Goal: Consume media (video, audio): Consume media (video, audio)

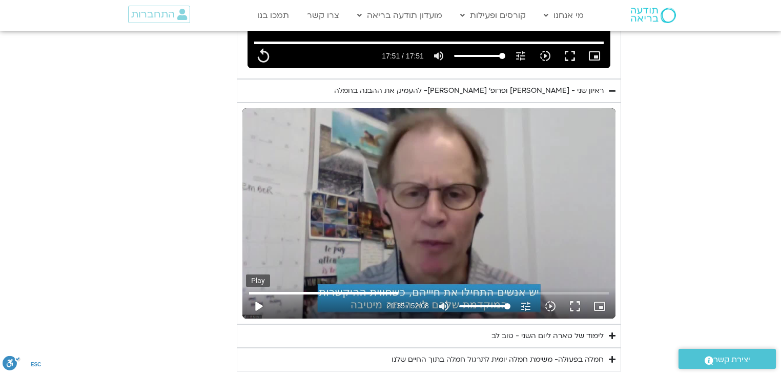
click at [260, 294] on button "play_arrow" at bounding box center [258, 306] width 25 height 25
type input "1071.88"
type input "1295.499715"
type input "1071.88"
type input "1295.507524"
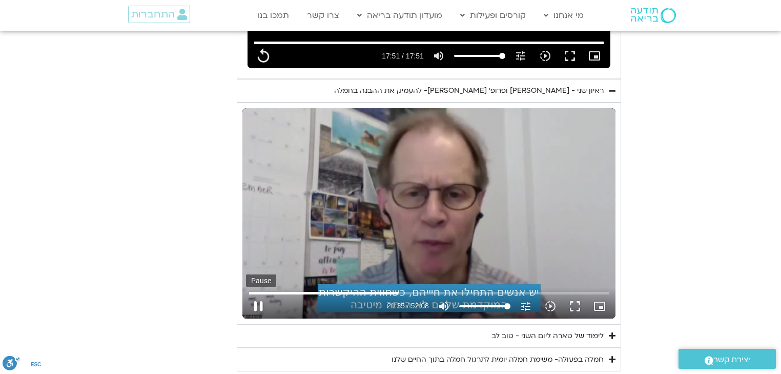
type input "1071.88"
type input "1295.540762"
type input "1071.88"
type input "1295.663017"
type input "1071.88"
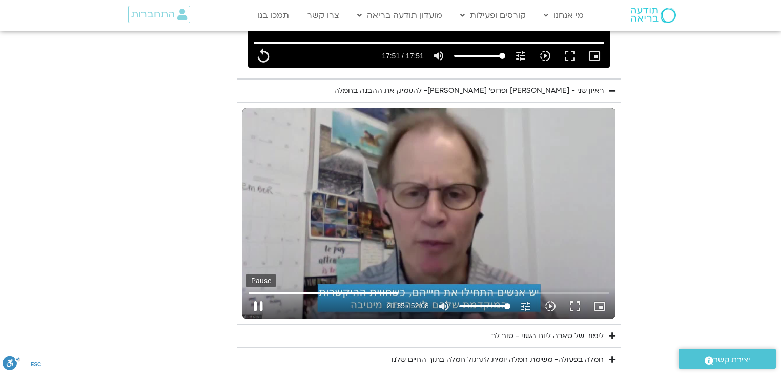
type input "1295.796852"
type input "1071.88"
type input "1295.93987"
type input "1071.88"
type input "1296.194663"
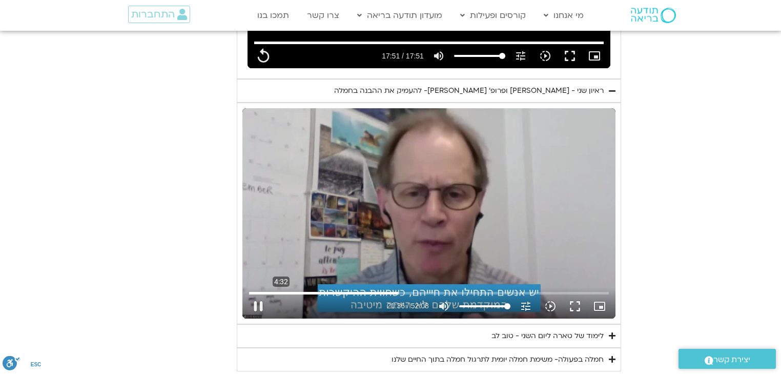
type input "1071.88"
type input "1296.277733"
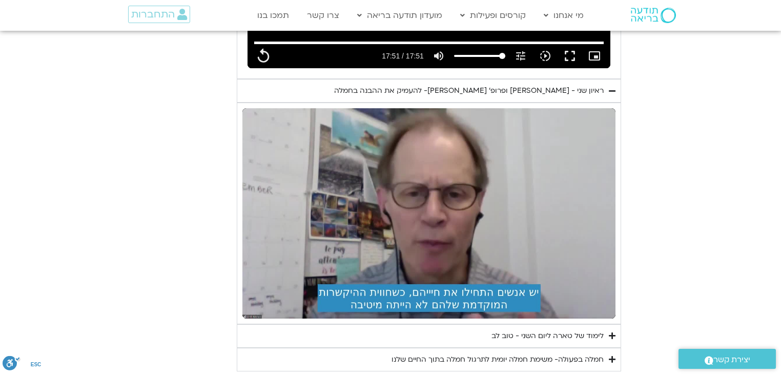
type input "1071.88"
type input "1296.691594"
type input "1071.88"
type input "1296.824497"
type input "1071.88"
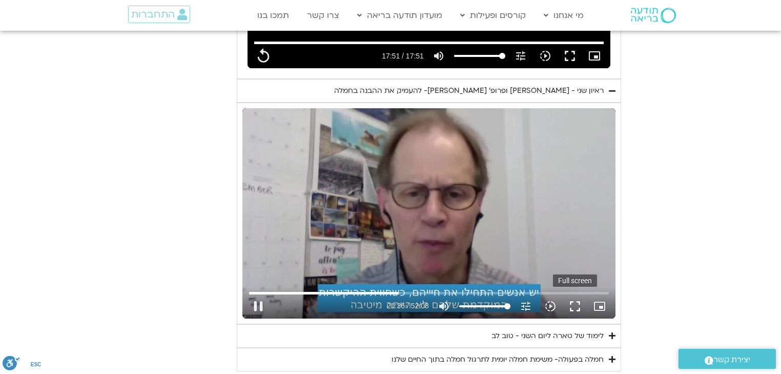
type input "1296.93991"
type input "1071.88"
type input "1297.072967"
type input "1071.88"
type input "1297.10686"
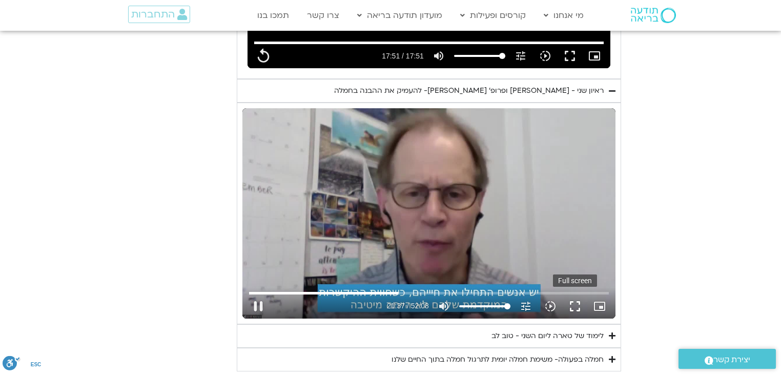
type input "1071.88"
type input "1297.274543"
type input "1071.88"
type input "1297.305253"
type input "1071.88"
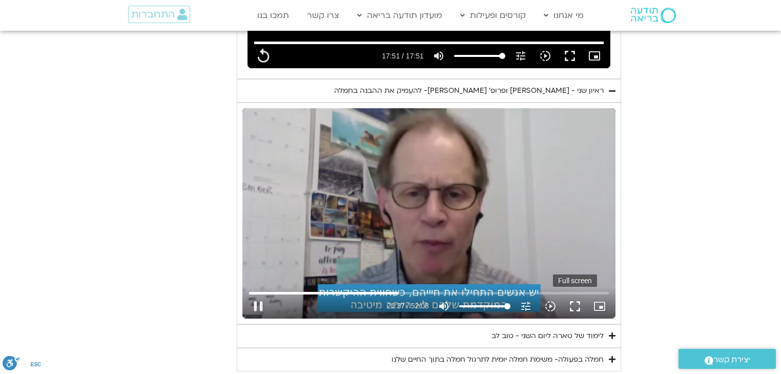
type input "1297.437352"
type input "1071.88"
type input "1297.573327"
type input "1071.88"
click at [573, 294] on button "fullscreen" at bounding box center [575, 306] width 25 height 25
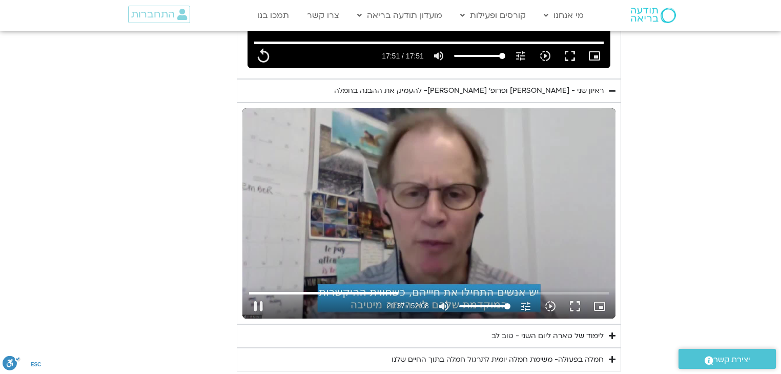
type input "1297.762148"
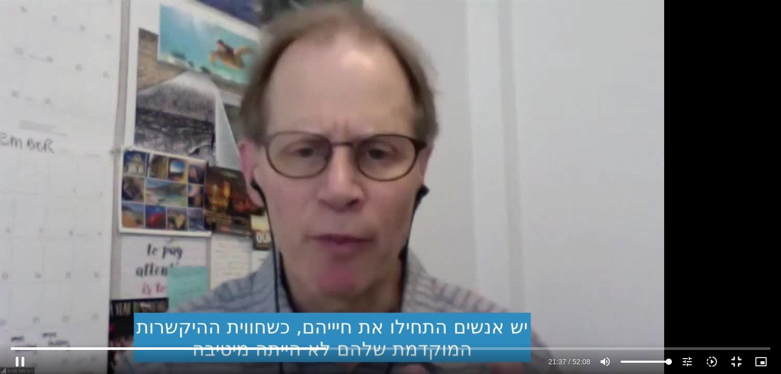
type input "1071.88"
type input "1297.828597"
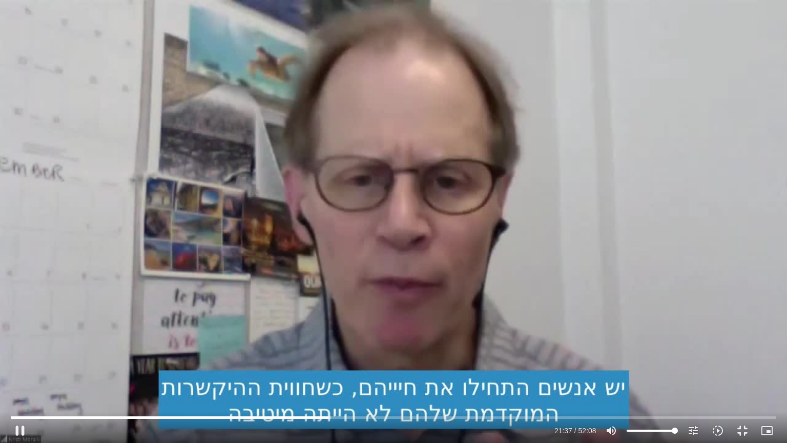
type input "1071.88"
type input "1297.96131"
type input "1071.88"
type input "1298.209529"
type input "1071.88"
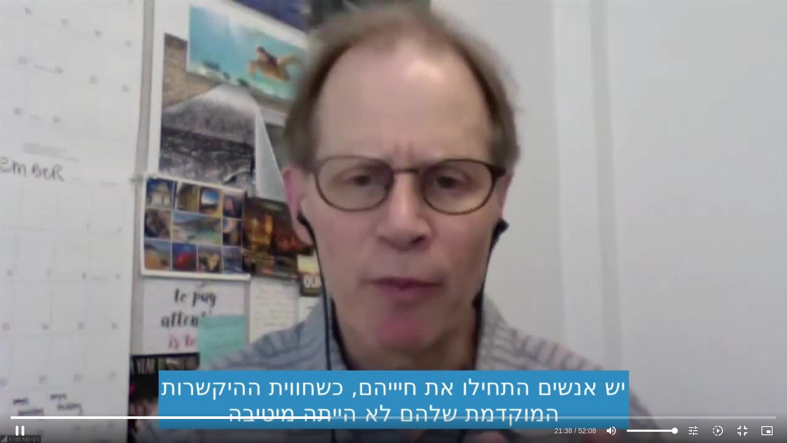
type input "1298.325743"
type input "1071.88"
type input "1298.361267"
type input "1071.88"
type input "1298.494301"
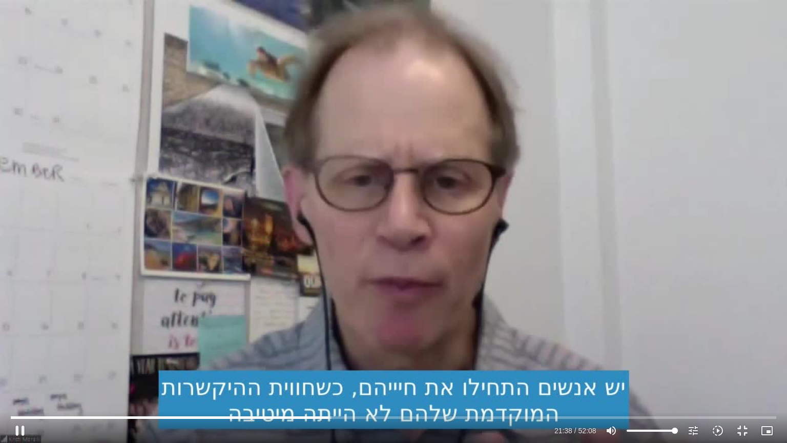
type input "1071.88"
type input "1298.604591"
type input "1071.88"
type input "1298.732681"
type input "1071.88"
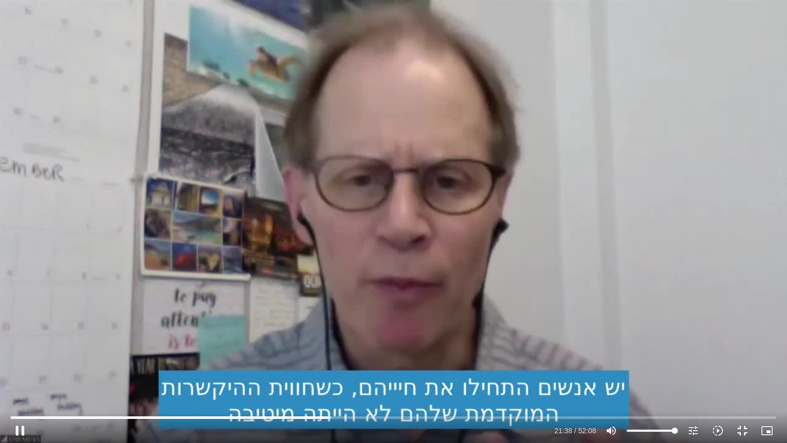
type input "1298.859282"
type input "1071.88"
type input "1298.988662"
type input "1071.88"
type input "1299.116607"
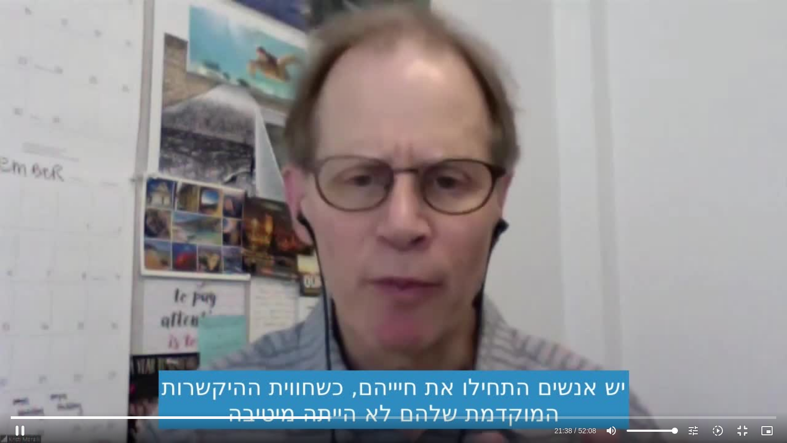
type input "1071.88"
type input "1299.255792"
type input "1071.88"
type input "1299.389268"
type input "1071.88"
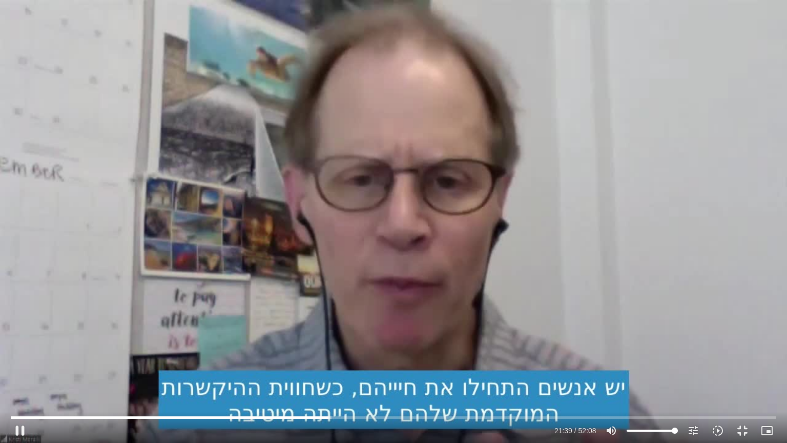
type input "1299.522847"
type input "1071.88"
type input "1299.653426"
type input "1071.88"
type input "1299.787876"
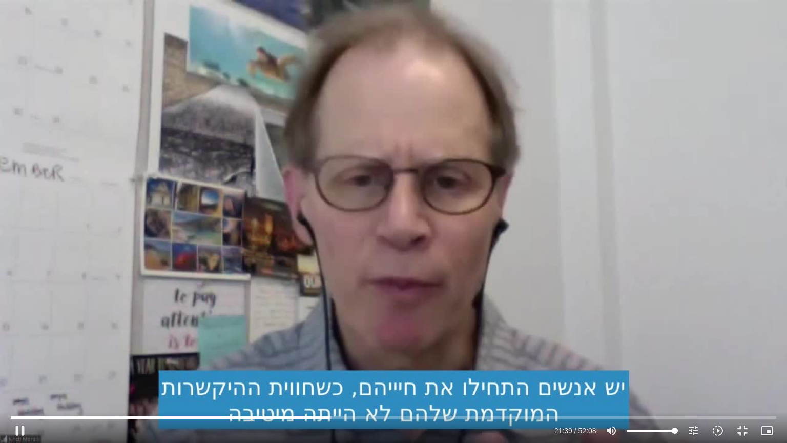
type input "1071.88"
type input "1299.920181"
type input "1071.88"
type input "1300.054132"
type input "1071.88"
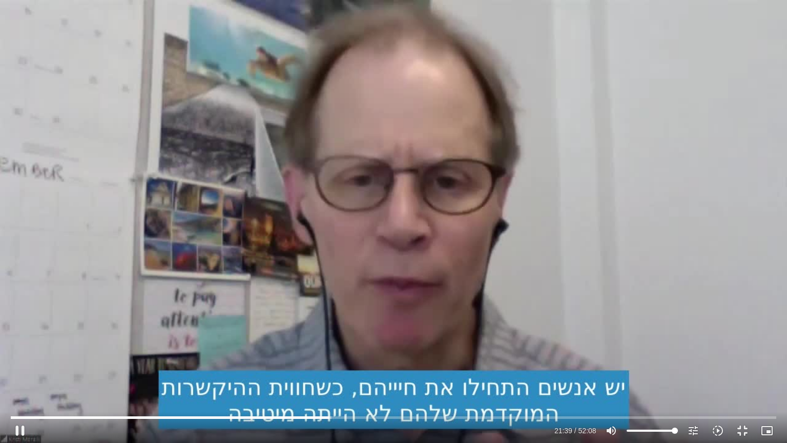
type input "1300.190083"
type input "1071.88"
type input "1300.321355"
type input "1071.88"
type input "1300.454513"
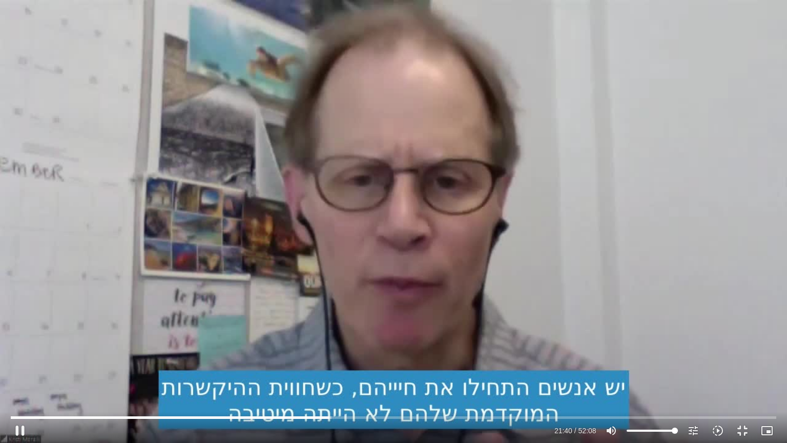
type input "1071.88"
type input "1300.588173"
type input "1071.88"
type input "1300.721686"
type input "1071.88"
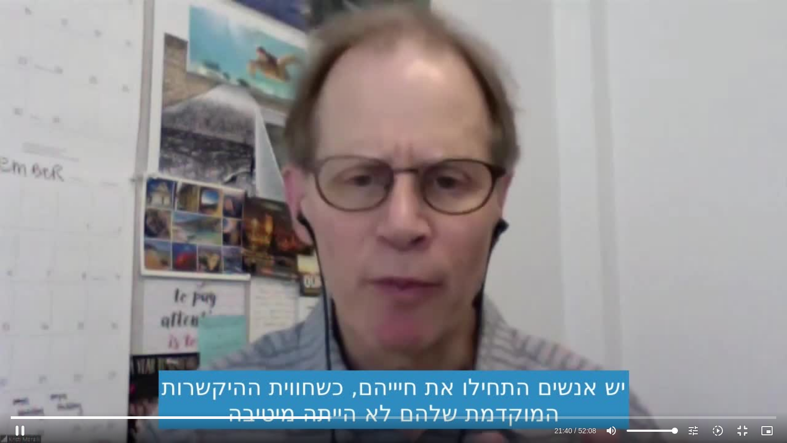
type input "1300.854833"
type input "1071.88"
type input "1300.987309"
type input "1071.88"
type input "1301.120368"
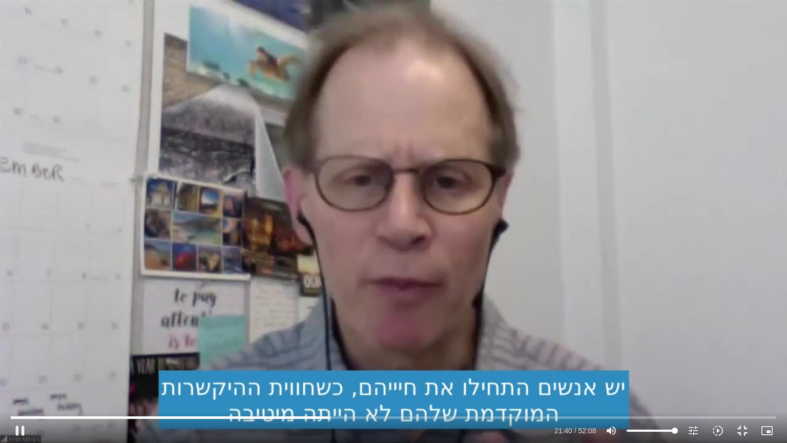
type input "1071.88"
type input "1301.254435"
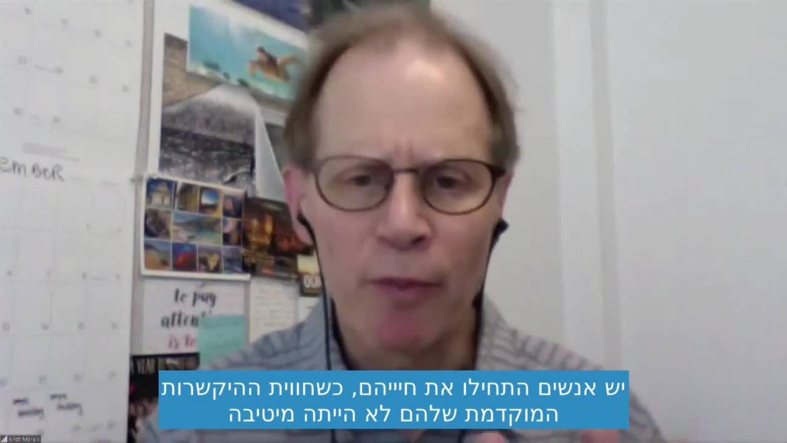
type input "1071.88"
type input "1371.898952"
type input "1071.88"
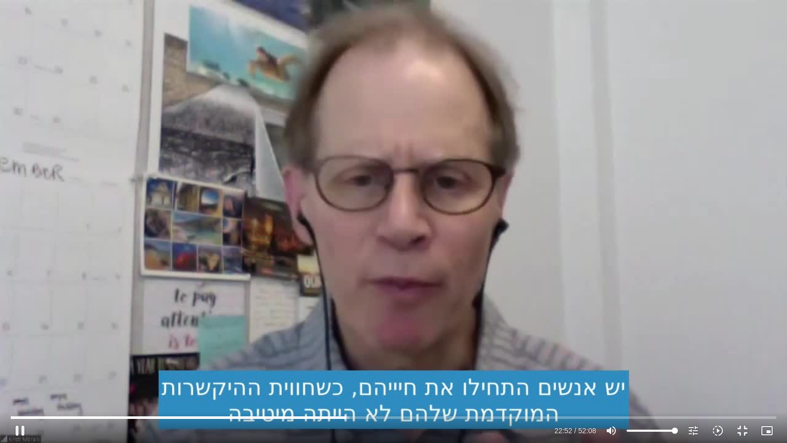
type input "1372.015815"
type input "1071.88"
type input "1372.148011"
type input "1071.88"
type input "1372.281253"
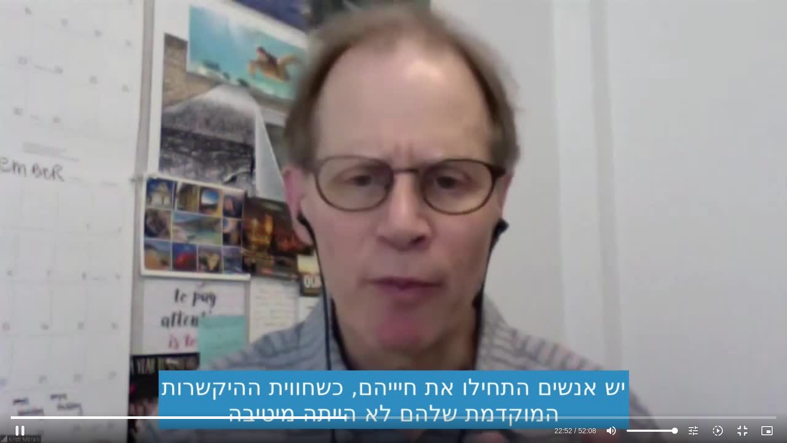
type input "1071.88"
type input "1372.414607"
type input "1071.88"
type input "1372.547748"
type input "1071.88"
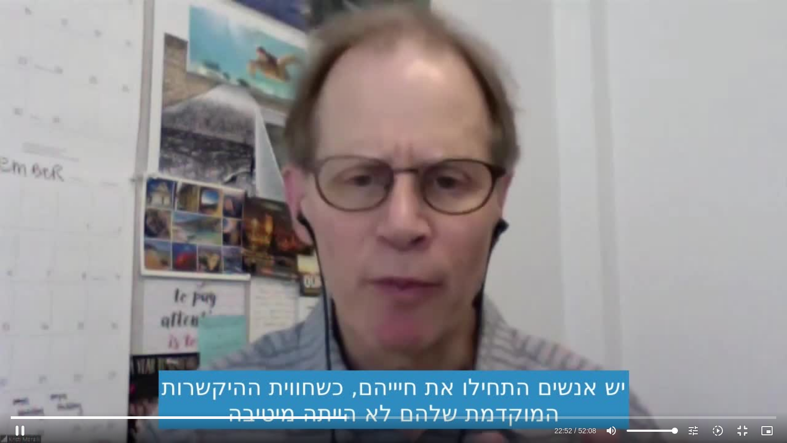
type input "1372.665439"
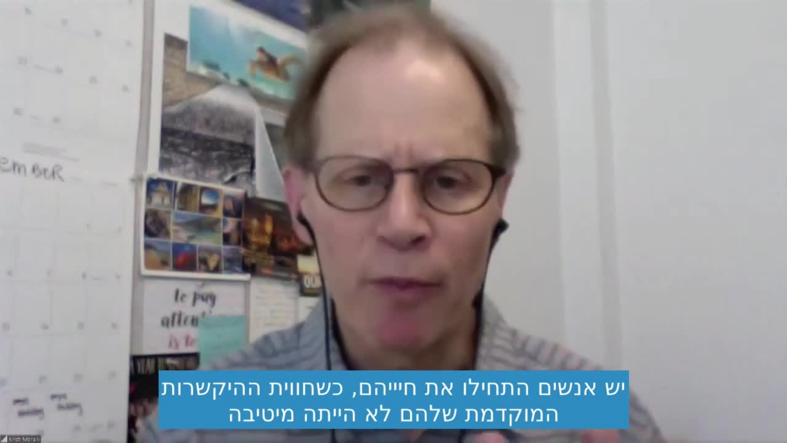
type input "1071.88"
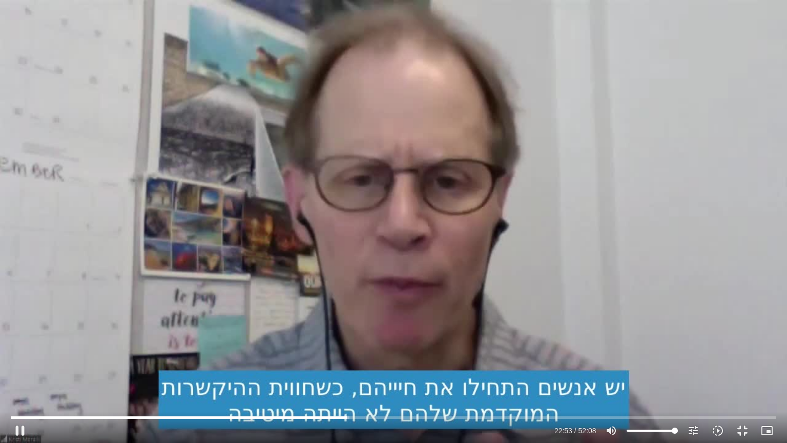
type input "1373.064832"
type input "1071.88"
type input "1373.18136"
type input "1071.88"
type input "1373.314804"
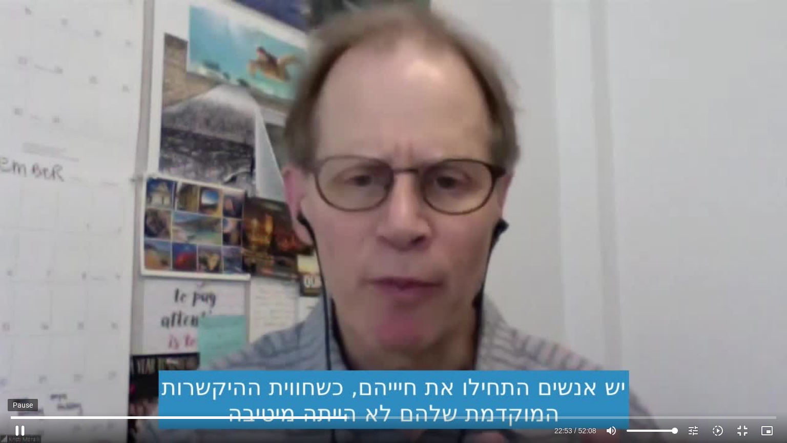
type input "1071.88"
type input "1373.448217"
type input "1071.88"
type input "1373.547979"
type input "1071.88"
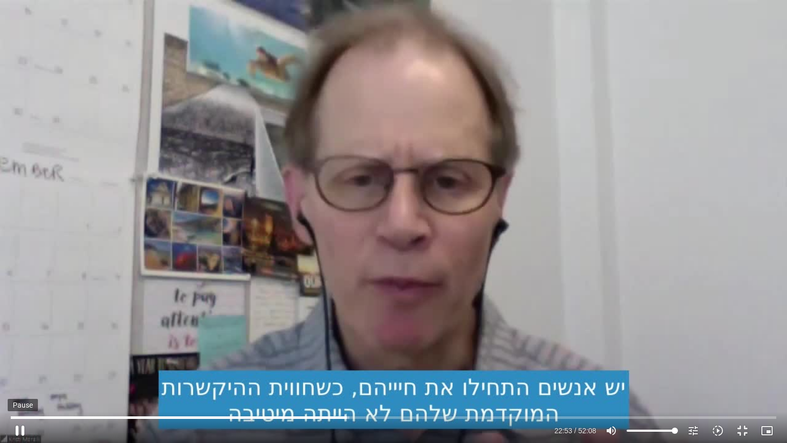
type input "1373.682421"
type input "1071.88"
type input "1373.777036"
type input "1071.88"
type input "1373.931932"
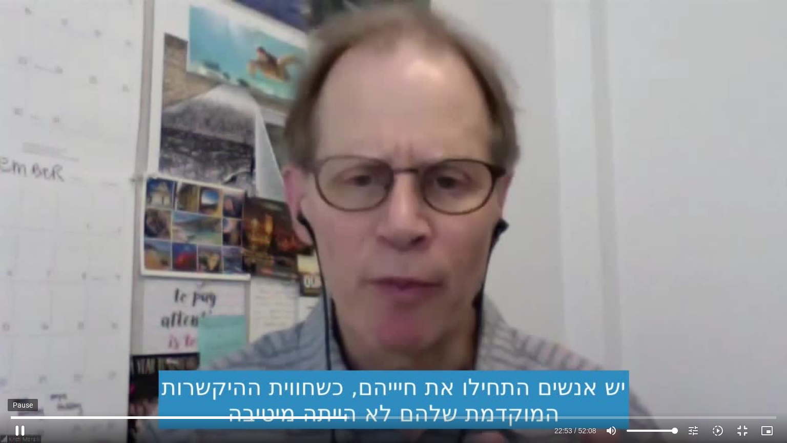
type input "1071.88"
click at [23, 373] on button "pause" at bounding box center [20, 430] width 25 height 25
type input "1374.061169"
type input "1071.88"
click at [19, 373] on button "play_arrow" at bounding box center [20, 430] width 25 height 25
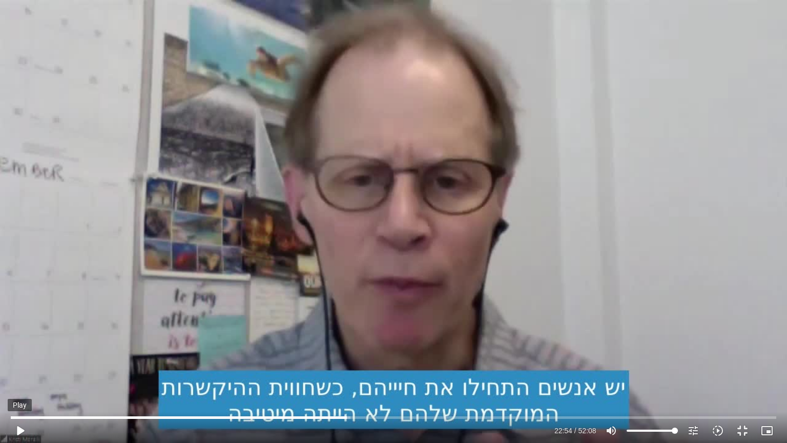
type input "1374.281399"
type input "1071.88"
type input "1374.295772"
type input "1071.88"
type input "1374.311414"
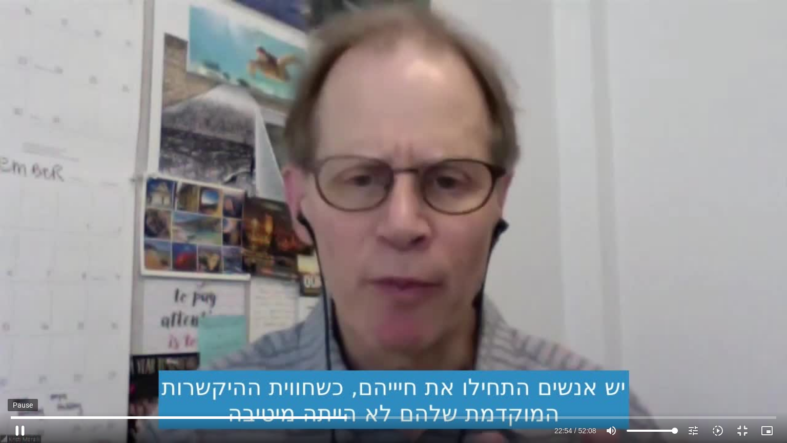
type input "1071.88"
type input "1374.438234"
type input "1071.88"
type input "1374.584005"
type input "1071.88"
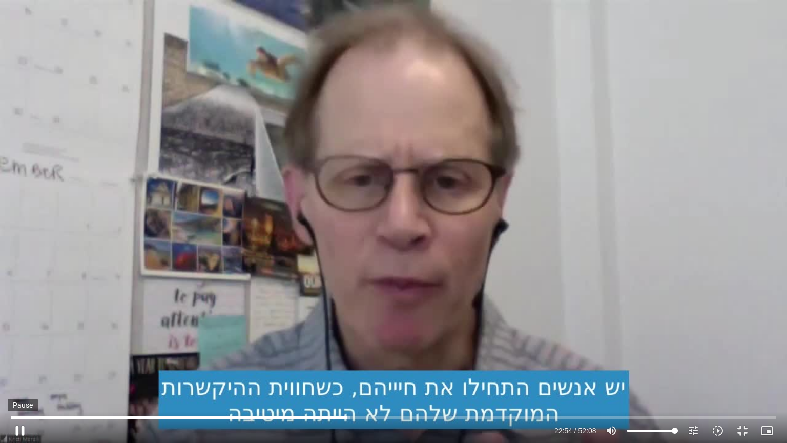
type input "1374.710886"
type input "1071.88"
type input "1374.827338"
type input "1071.88"
type input "1374.958213"
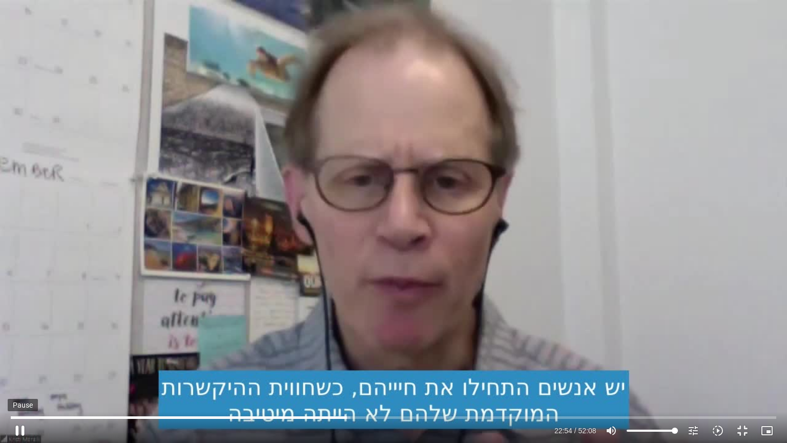
type input "1071.88"
type input "1375.098183"
type input "1071.88"
type input "1375.22962"
type input "1071.88"
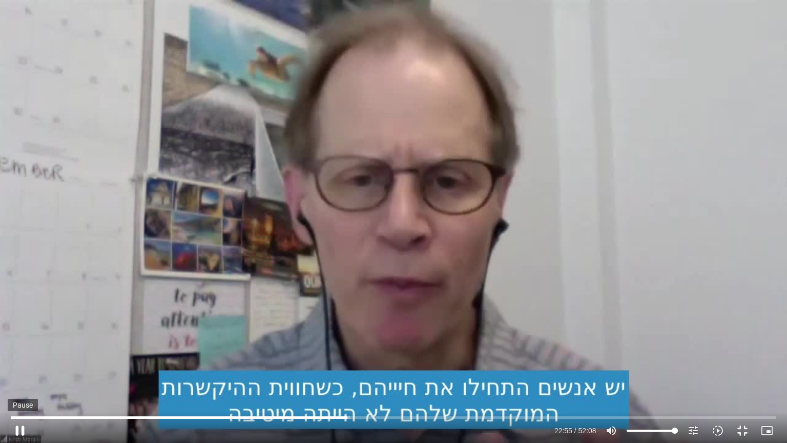
type input "1375.363775"
type input "1071.88"
type input "1375.495635"
type input "1071.88"
type input "1375.627868"
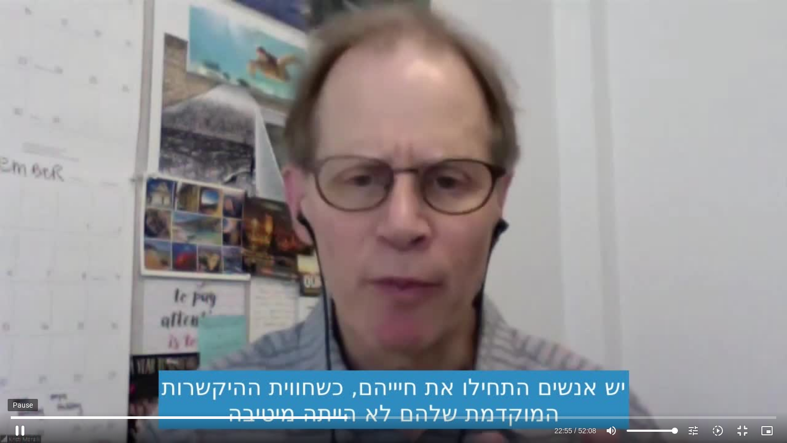
type input "1071.88"
type input "1375.76225"
type input "1071.88"
type input "1375.898841"
type input "1071.88"
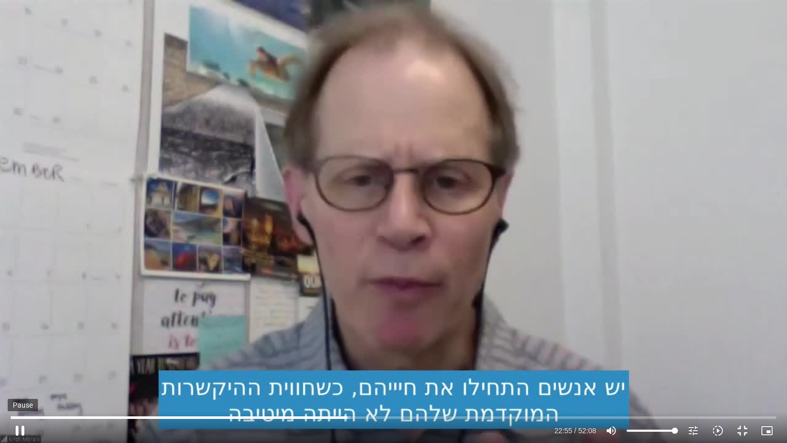
type input "1376.028764"
type input "1071.88"
type input "1376.162294"
type input "1071.88"
type input "1376.29773"
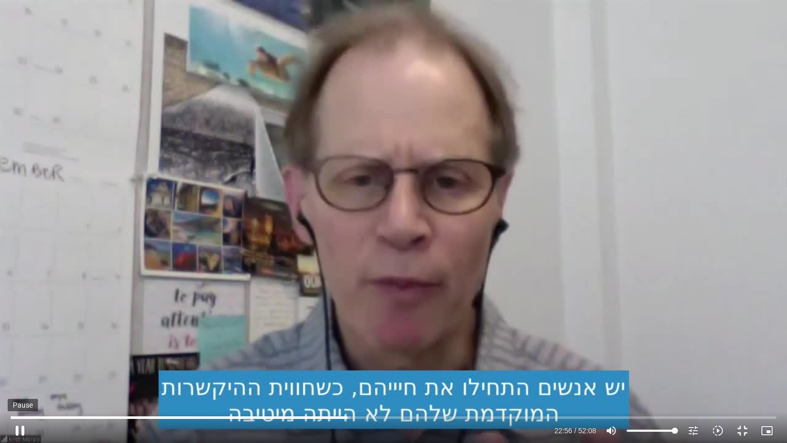
type input "1071.88"
type input "1376.431128"
type input "1071.88"
type input "1376.560736"
type input "1071.88"
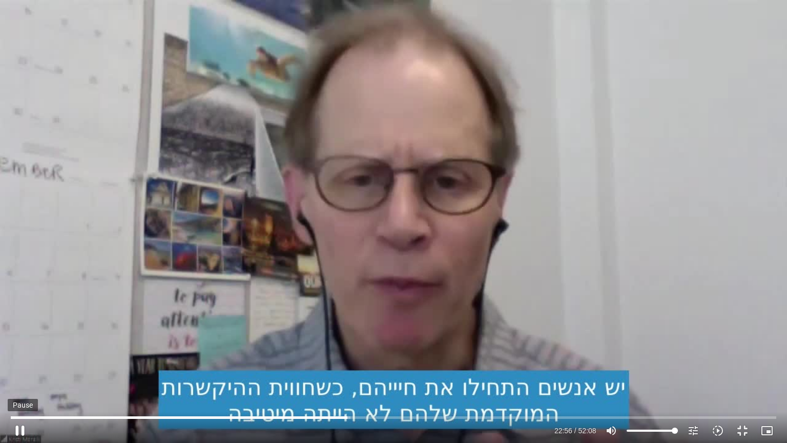
type input "1376.693974"
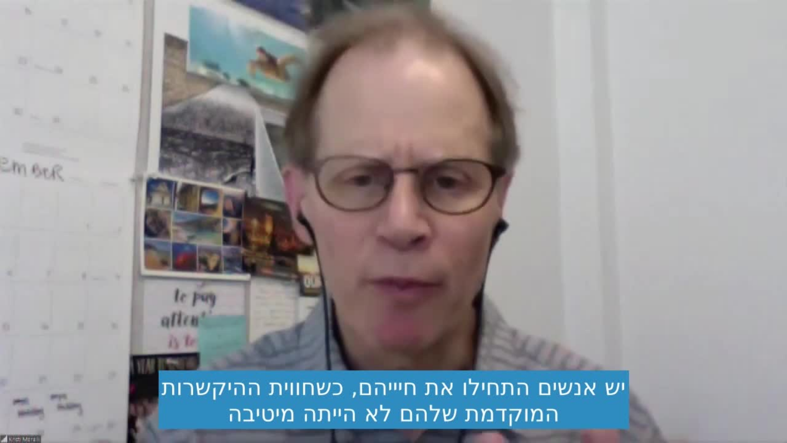
type input "1071.88"
type input "1496.706366"
type input "1071.88"
type input "1496.84049"
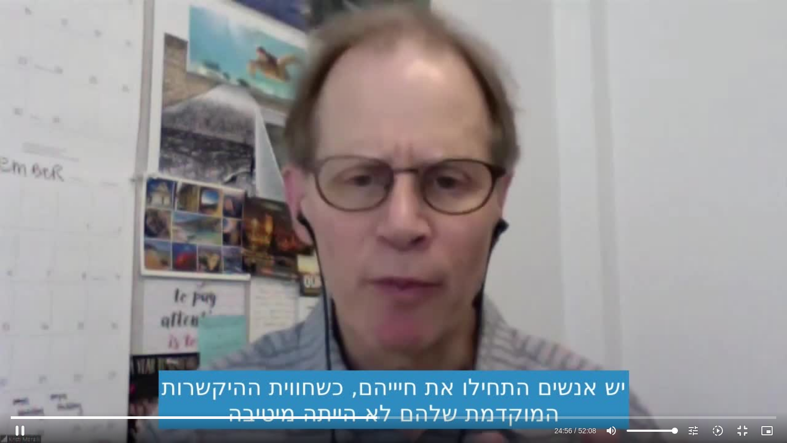
type input "1071.88"
type input "1496.973715"
type input "1071.88"
type input "1497.107516"
type input "1071.88"
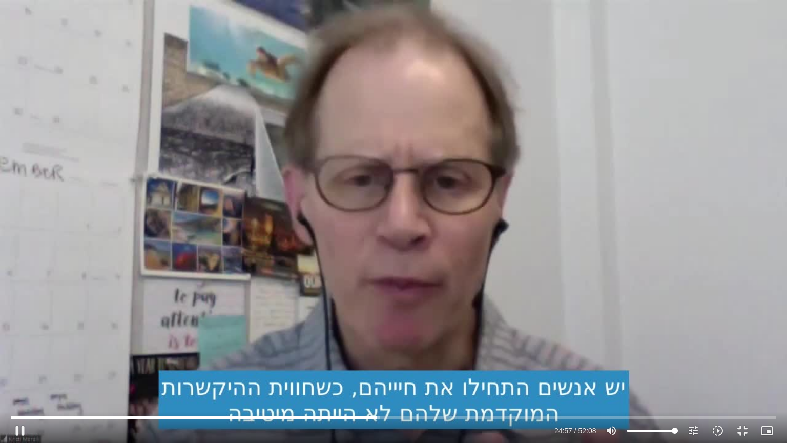
type input "1497.255984"
type input "1071.88"
type input "1497.372352"
type input "1071.88"
type input "1497.506957"
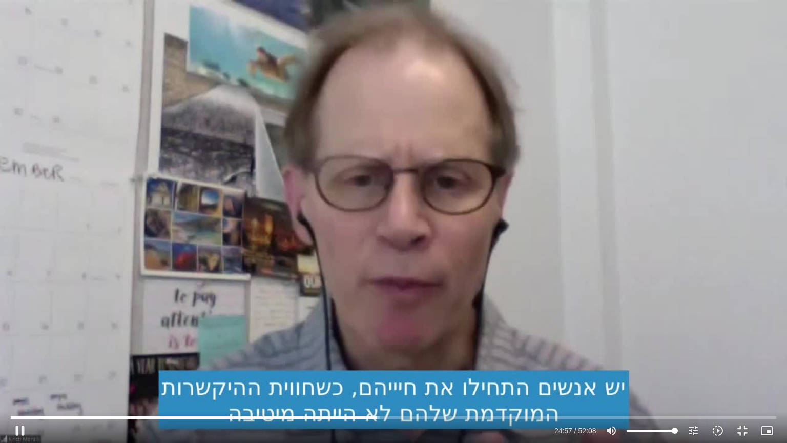
type input "1071.88"
type input "1497.623878"
type input "1071.88"
type input "1497.755582"
type input "1071.88"
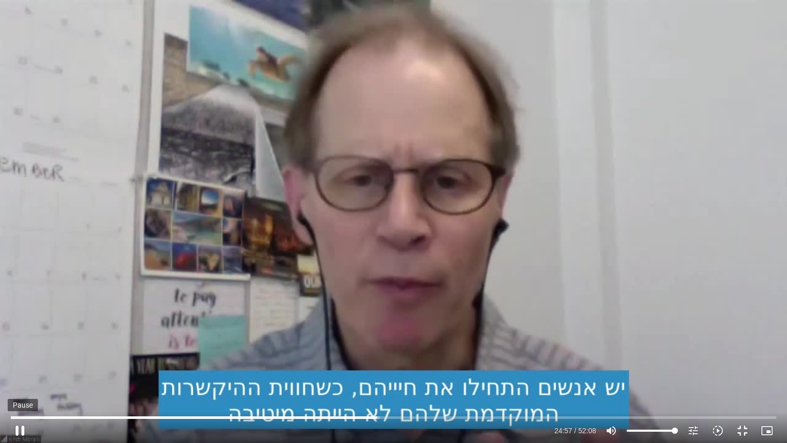
type input "1497.82489"
type input "1071.88"
type input "1497.956565"
type input "1071.88"
type input "1498.072889"
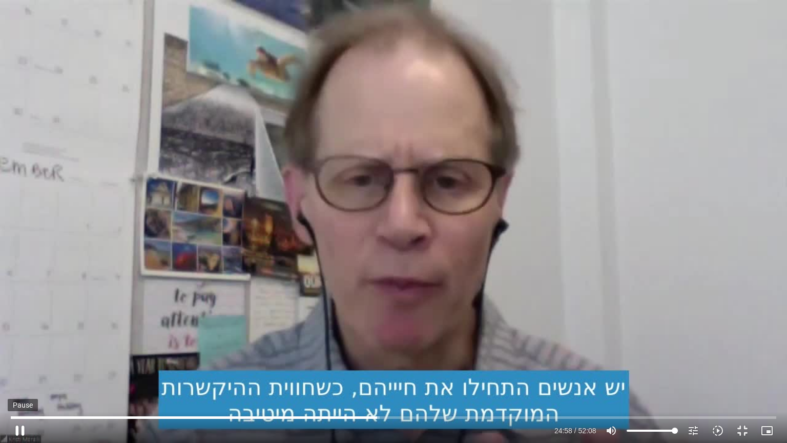
type input "1071.88"
type input "1498.174168"
type input "1071.88"
click at [23, 373] on button "pause" at bounding box center [20, 430] width 25 height 25
type input "1498.394212"
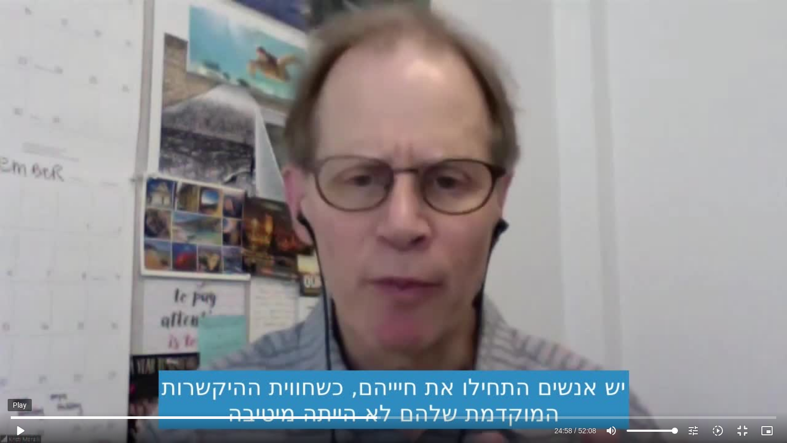
type input "1071.88"
click at [21, 373] on button "play_arrow" at bounding box center [20, 430] width 25 height 25
type input "1498.619715"
type input "1071.88"
type input "1498.634309"
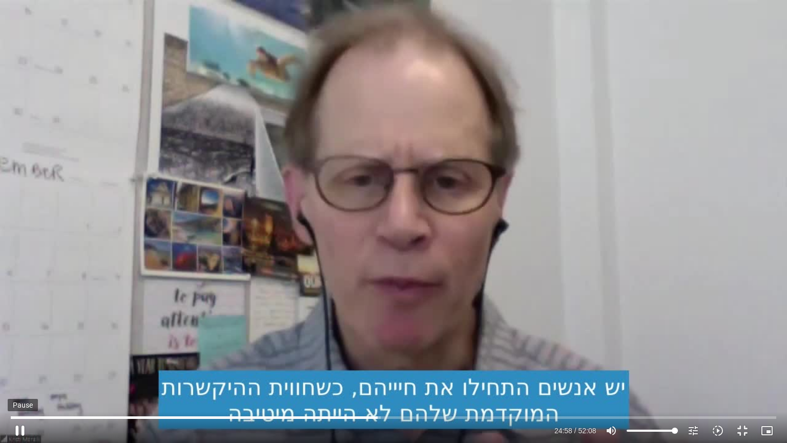
type input "1071.88"
type input "1498.765876"
type input "1071.88"
type input "1498.905811"
click at [25, 373] on button "pause" at bounding box center [20, 430] width 25 height 25
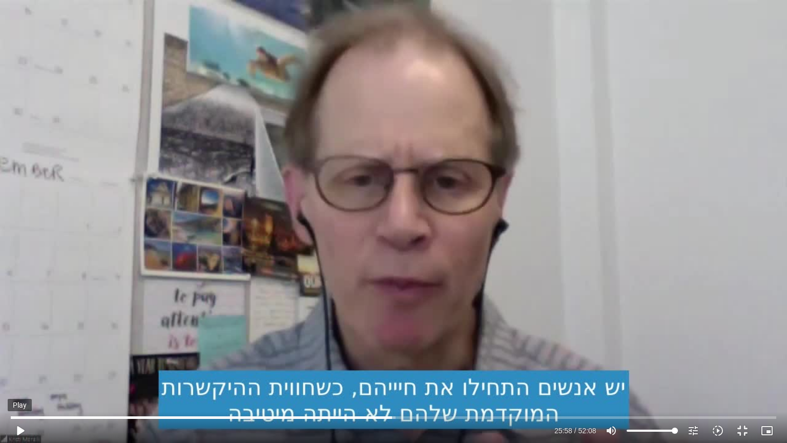
click at [24, 373] on button "play_arrow" at bounding box center [20, 430] width 25 height 25
click at [22, 373] on button "pause" at bounding box center [20, 430] width 25 height 25
click at [27, 373] on button "play_arrow" at bounding box center [20, 430] width 25 height 25
click at [23, 373] on button "pause" at bounding box center [20, 430] width 25 height 25
click at [25, 373] on button "play_arrow" at bounding box center [20, 430] width 25 height 25
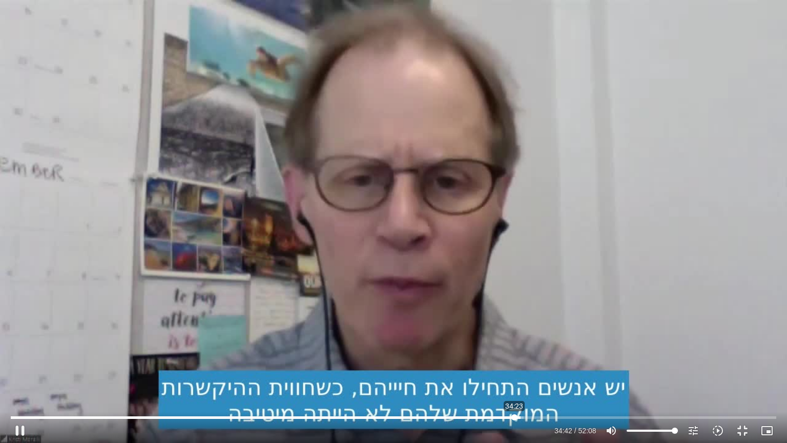
click at [515, 373] on input "Seek" at bounding box center [393, 417] width 765 height 6
click at [19, 373] on button "pause" at bounding box center [20, 430] width 25 height 25
click at [513, 373] on input "Seek" at bounding box center [393, 417] width 765 height 6
click at [509, 373] on input "Seek" at bounding box center [393, 417] width 765 height 6
click at [22, 373] on button "play_arrow" at bounding box center [20, 430] width 25 height 25
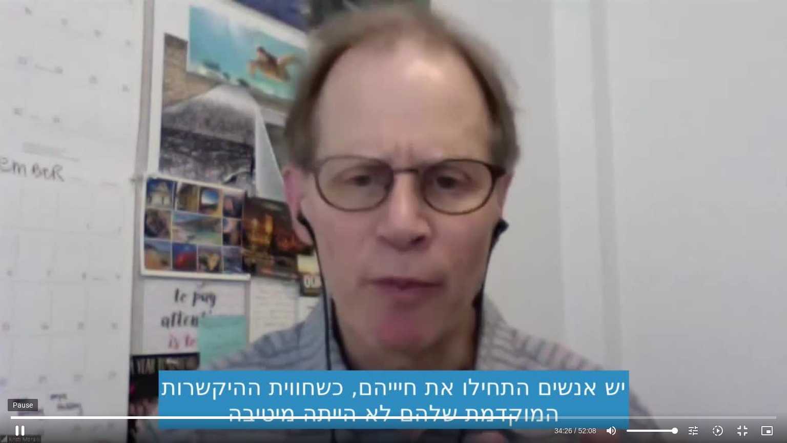
click at [22, 373] on button "pause" at bounding box center [20, 430] width 25 height 25
click at [18, 373] on button "play_arrow" at bounding box center [20, 430] width 25 height 25
click at [26, 373] on button "pause" at bounding box center [20, 430] width 25 height 25
click at [26, 373] on button "play_arrow" at bounding box center [20, 430] width 25 height 25
click at [15, 373] on button "pause" at bounding box center [20, 430] width 25 height 25
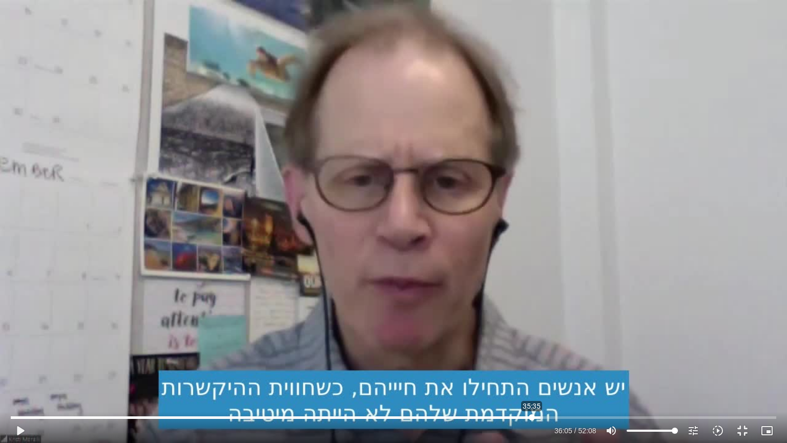
click at [532, 373] on input "Seek" at bounding box center [393, 417] width 765 height 6
click at [20, 373] on button "play_arrow" at bounding box center [20, 430] width 25 height 25
click at [25, 373] on button "pause" at bounding box center [20, 430] width 25 height 25
click at [15, 373] on button "play_arrow" at bounding box center [20, 430] width 25 height 25
click at [540, 373] on input "Seek" at bounding box center [393, 417] width 765 height 6
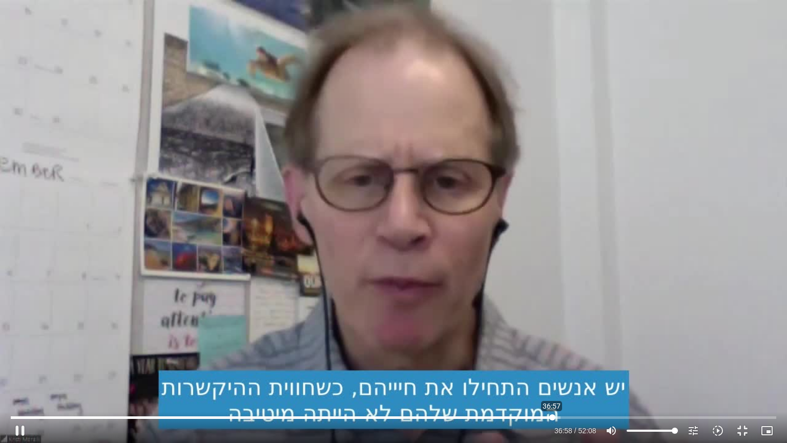
click at [552, 373] on input "Seek" at bounding box center [393, 417] width 765 height 6
click at [15, 373] on button "pause" at bounding box center [20, 430] width 25 height 25
click at [25, 373] on button "play_arrow" at bounding box center [20, 430] width 25 height 25
click at [376, 167] on div "Skip Ad 14:53 pause 44:49 / 52:08 volume_up Mute tune Resolution Auto 720p slow…" at bounding box center [393, 221] width 787 height 443
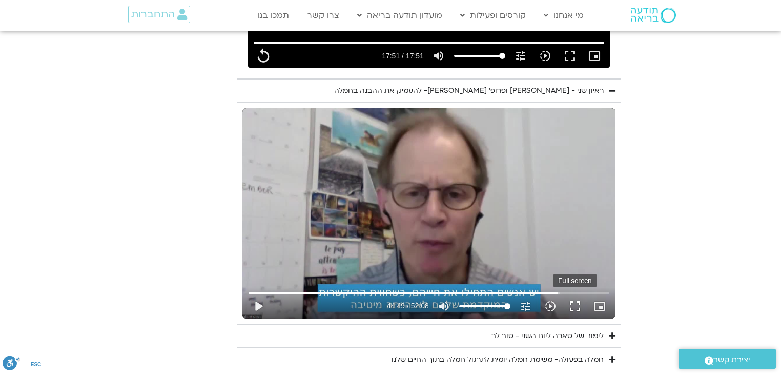
click at [567, 294] on button "fullscreen" at bounding box center [575, 306] width 25 height 25
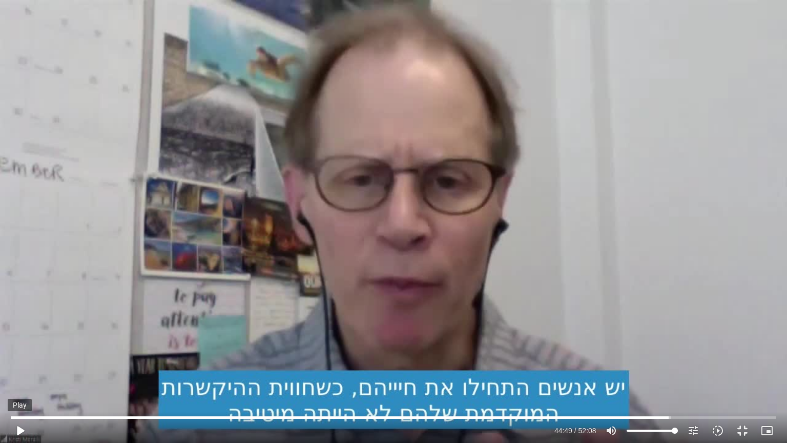
click at [18, 373] on button "play_arrow" at bounding box center [20, 430] width 25 height 25
click at [433, 262] on div "Skip Ad 2:33 pause 47:34 / 52:08 volume_up Mute tune Resolution Auto 720p slow_…" at bounding box center [393, 221] width 787 height 443
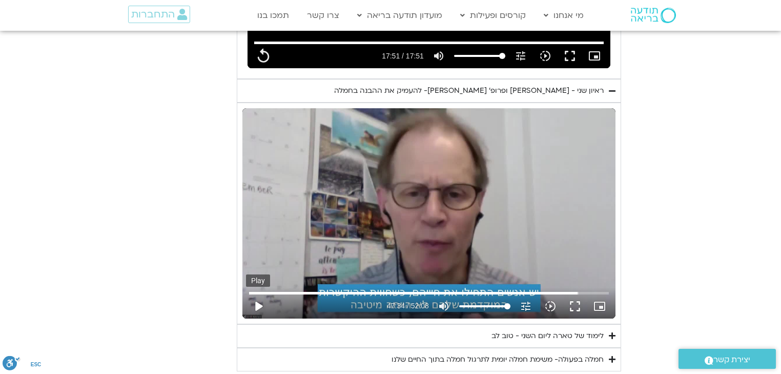
click at [264, 294] on button "play_arrow" at bounding box center [258, 306] width 25 height 25
click at [573, 294] on button "fullscreen" at bounding box center [575, 306] width 25 height 25
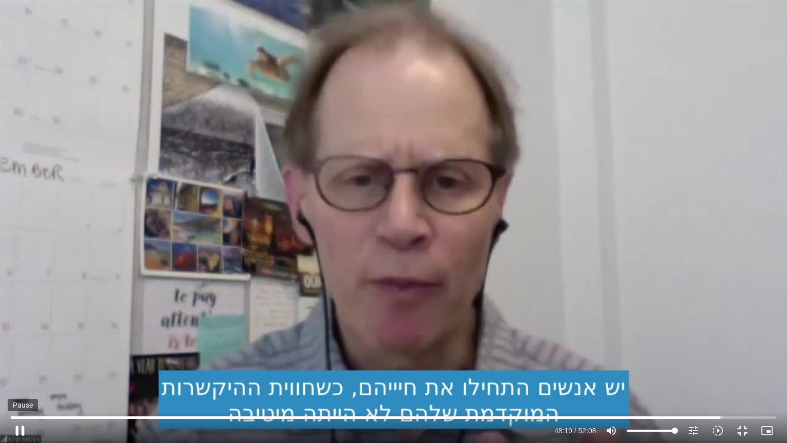
click at [17, 373] on button "pause" at bounding box center [20, 430] width 25 height 25
click at [16, 373] on button "play_arrow" at bounding box center [20, 430] width 25 height 25
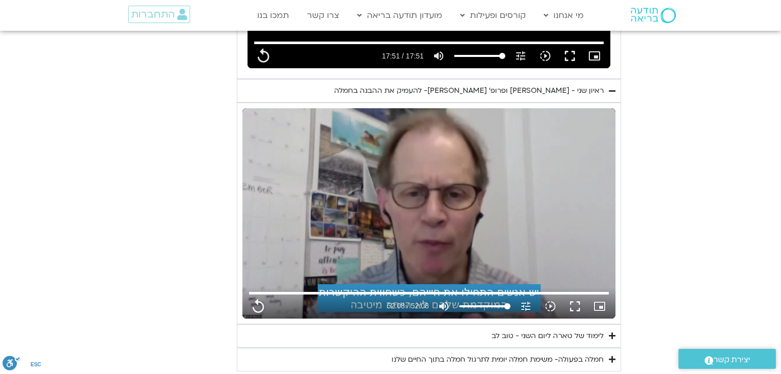
click at [610, 332] on icon "Accordion. Open links with Enter or Space, close with Escape, and navigate with…" at bounding box center [612, 336] width 7 height 8
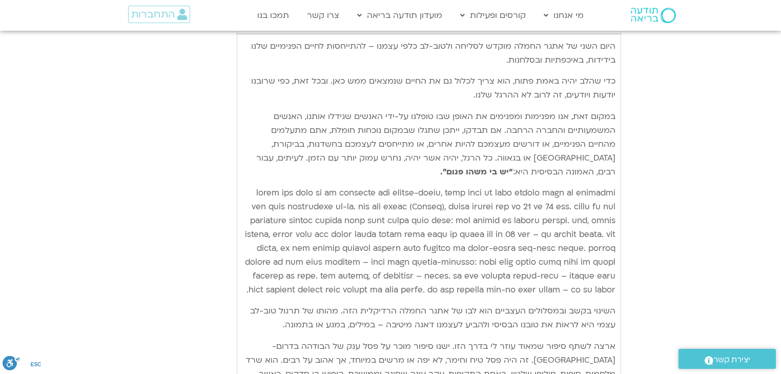
scroll to position [2225, 0]
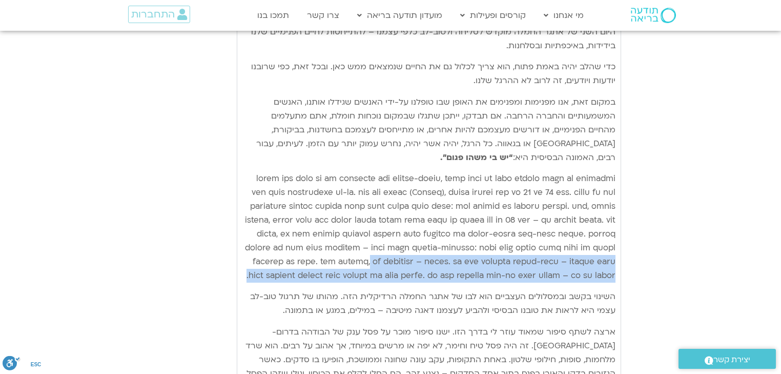
drag, startPoint x: 520, startPoint y: 272, endPoint x: 472, endPoint y: 242, distance: 56.9
click at [472, 242] on p "Accordion. Open links with Enter or Space, close with Escape, and navigate with…" at bounding box center [428, 227] width 373 height 111
copy p "מה שמתרגלים – מתחזק. אם אתם מתרגלים שיפוט-עצמי – מסלולי העצב האלה מתחזקים והדפו…"
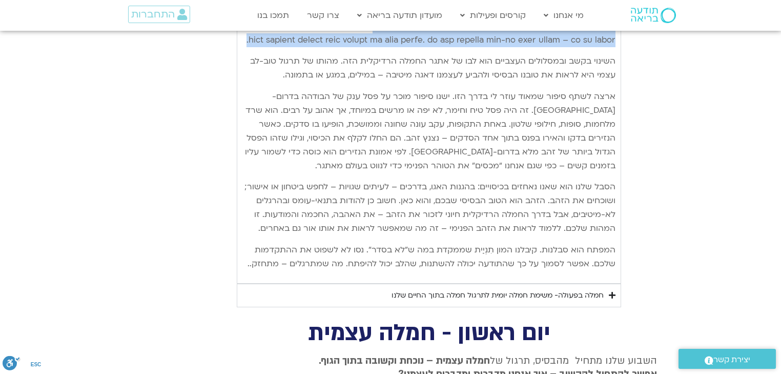
scroll to position [2471, 0]
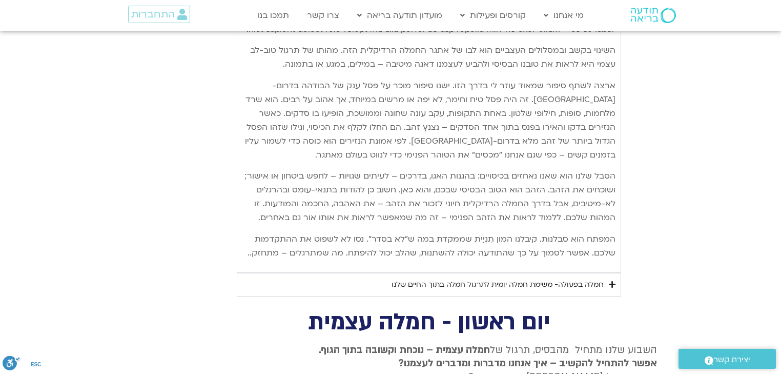
click at [527, 282] on div "חמלה בפעולה- משימת חמלה יומית לתרגול חמלה בתוך החיים שלנו" at bounding box center [498, 284] width 212 height 12
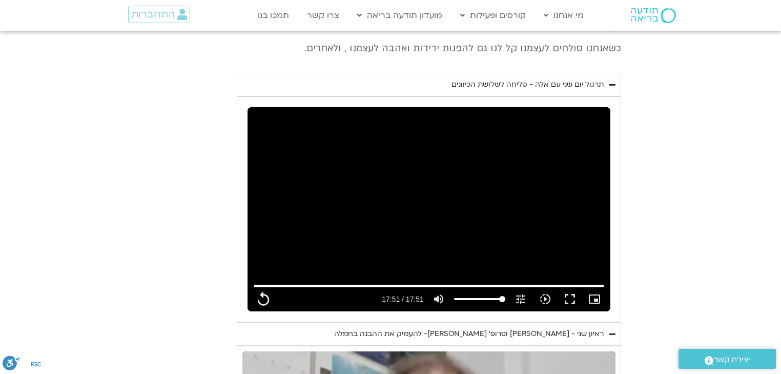
scroll to position [1651, 0]
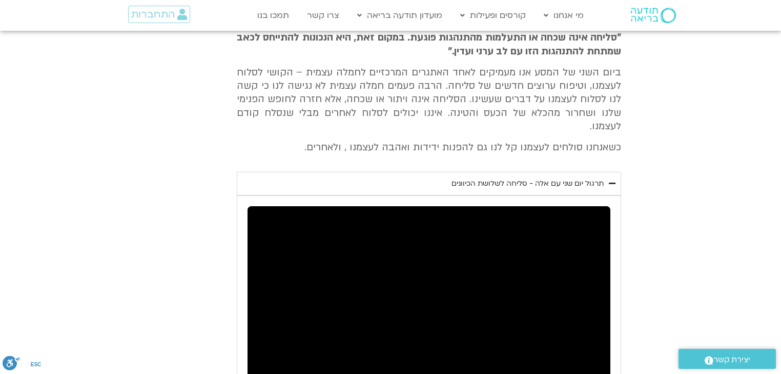
scroll to position [1041, 0]
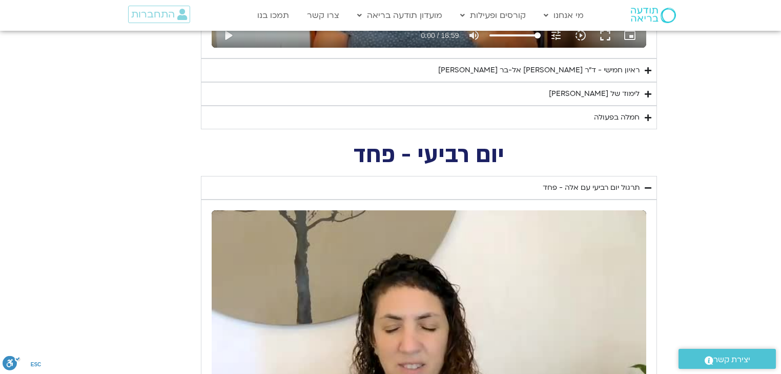
scroll to position [1477, 0]
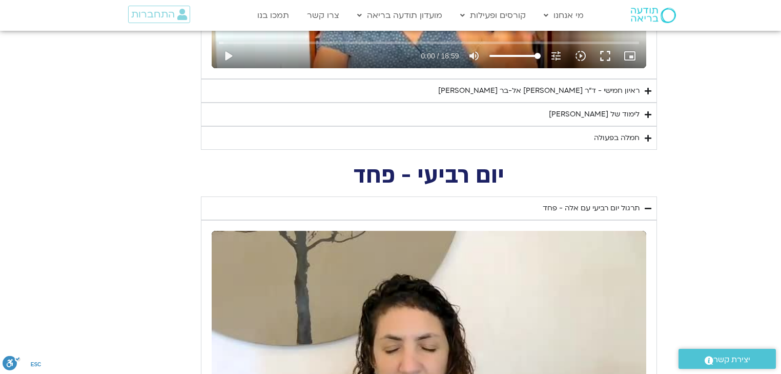
click at [593, 93] on div "ראיון חמישי - ד"ר אסף סטי אל-בר ודנה ברגר" at bounding box center [538, 91] width 201 height 12
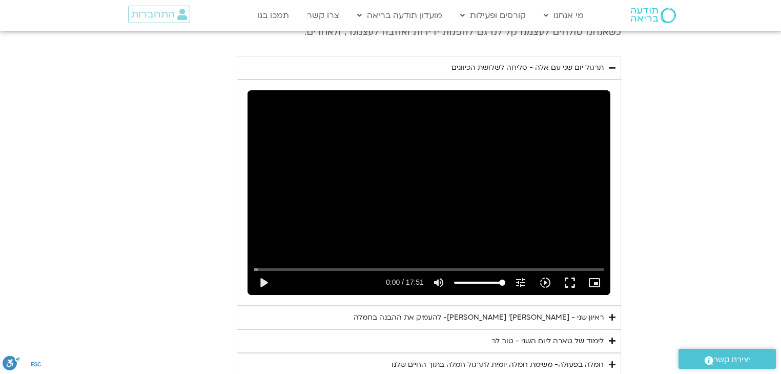
scroll to position [2953, 0]
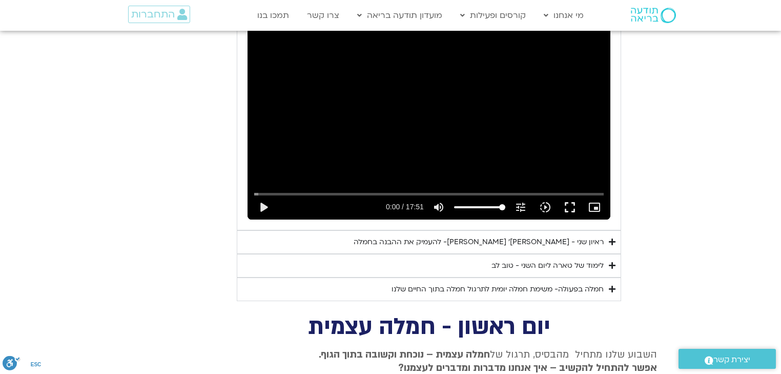
click at [556, 236] on div "ראיון שני - [PERSON_NAME]׳ [PERSON_NAME]- להעמיק את ההבנה בחמלה" at bounding box center [479, 242] width 250 height 12
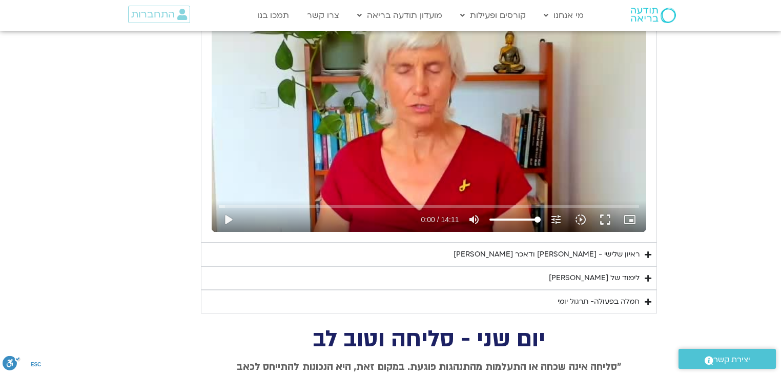
scroll to position [2502, 0]
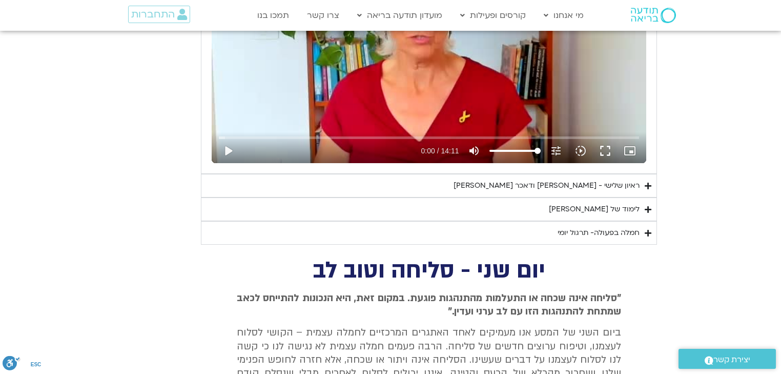
click at [597, 183] on div "ראיון שלישי - [PERSON_NAME] ודאכר [PERSON_NAME]" at bounding box center [547, 185] width 186 height 12
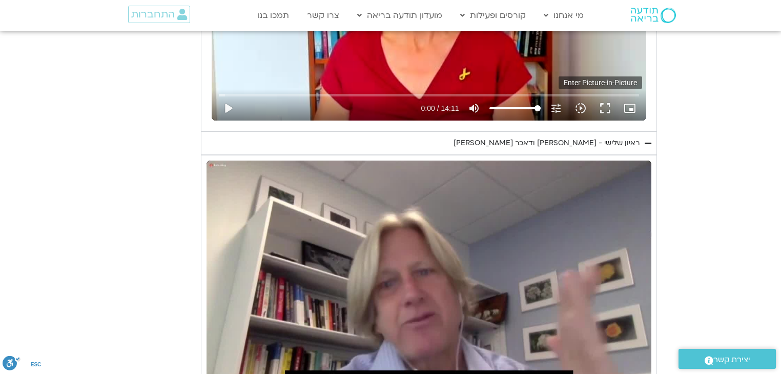
scroll to position [2625, 0]
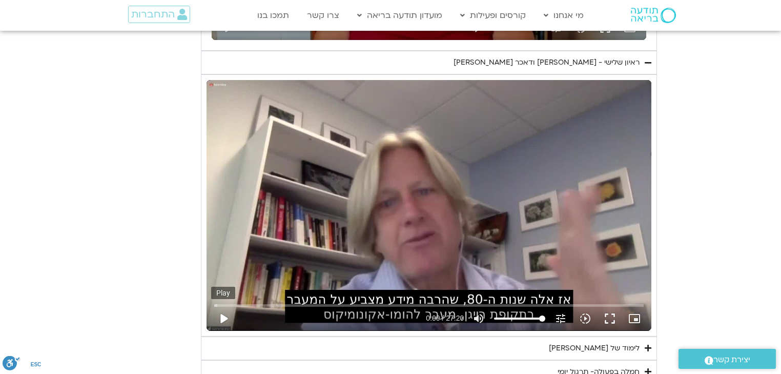
click at [225, 313] on button "play_arrow" at bounding box center [223, 318] width 25 height 25
type input "3.133435"
click at [226, 316] on button "pause" at bounding box center [223, 318] width 25 height 25
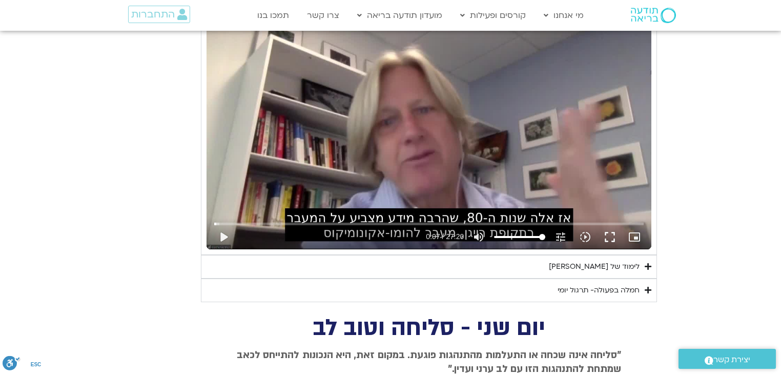
scroll to position [2707, 0]
click at [221, 229] on button "play_arrow" at bounding box center [223, 236] width 25 height 25
click at [221, 235] on button "pause" at bounding box center [223, 236] width 25 height 25
type input "11.370833"
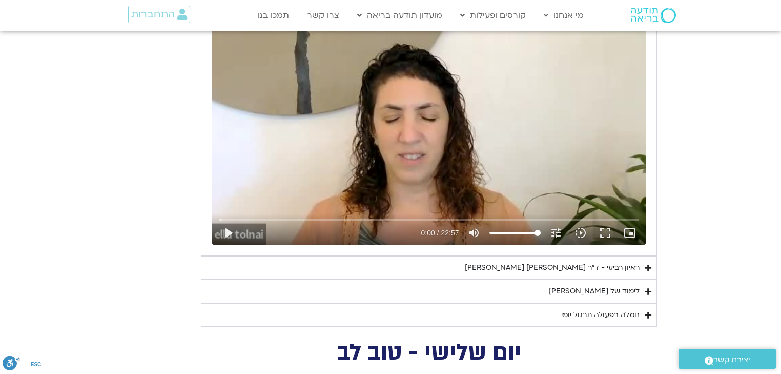
scroll to position [1969, 0]
click at [561, 261] on div "ראיון רביעי - ד"ר [PERSON_NAME] [PERSON_NAME]" at bounding box center [552, 267] width 175 height 12
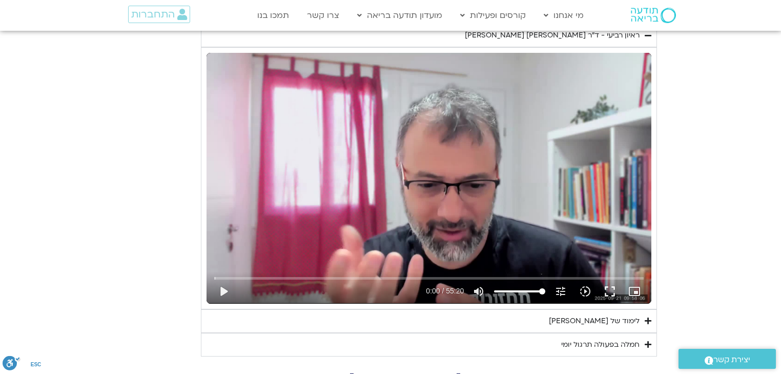
scroll to position [2215, 0]
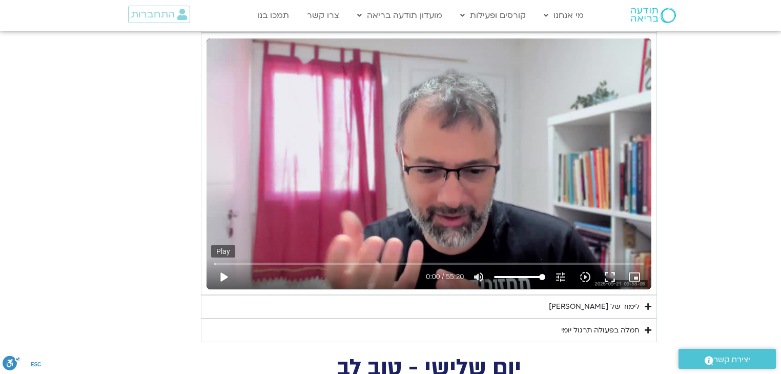
click at [226, 267] on button "play_arrow" at bounding box center [223, 277] width 25 height 25
type input "1.772928"
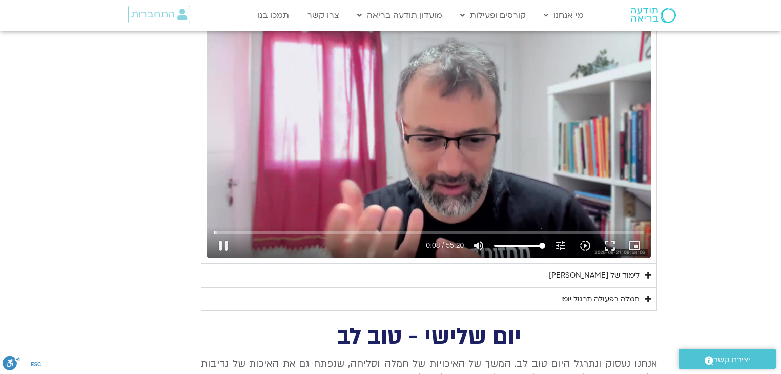
scroll to position [2256, 0]
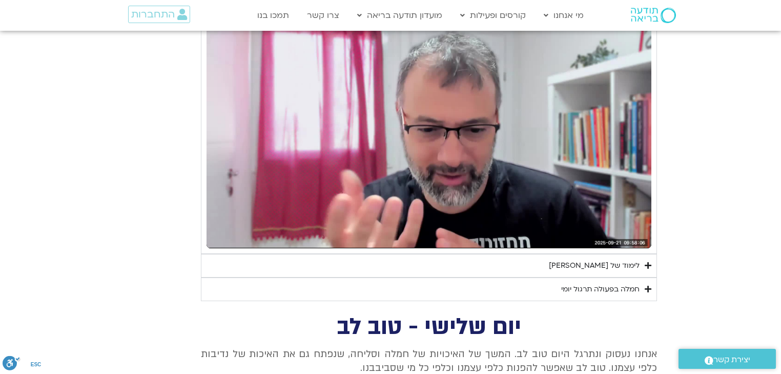
click at [596, 260] on div "לימוד של [PERSON_NAME]" at bounding box center [594, 265] width 91 height 12
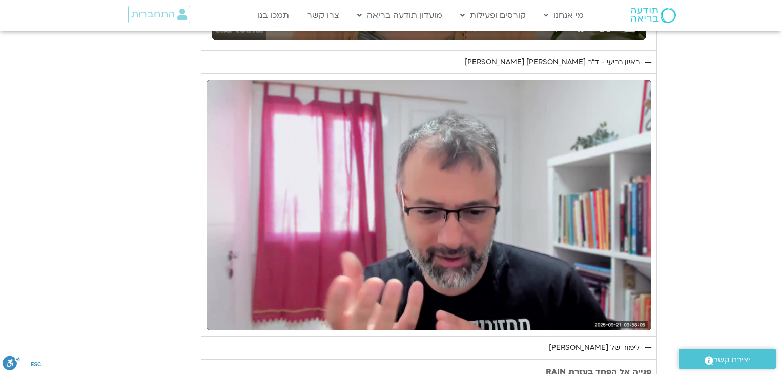
scroll to position [2174, 0]
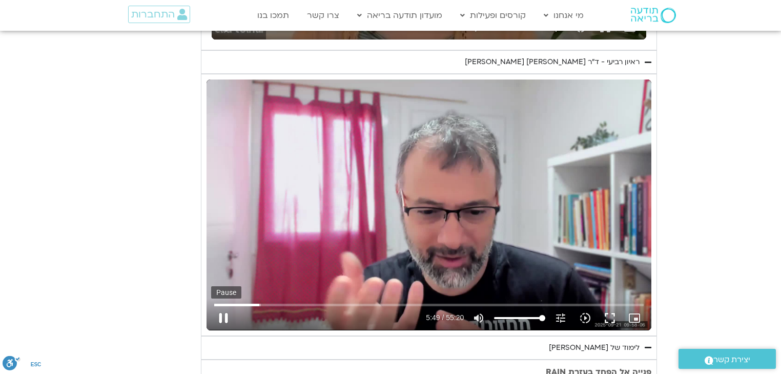
click at [220, 314] on button "pause" at bounding box center [223, 318] width 25 height 25
click at [224, 315] on button "play_arrow" at bounding box center [223, 318] width 25 height 25
click at [226, 313] on button "pause" at bounding box center [223, 318] width 25 height 25
type input "1510.73713"
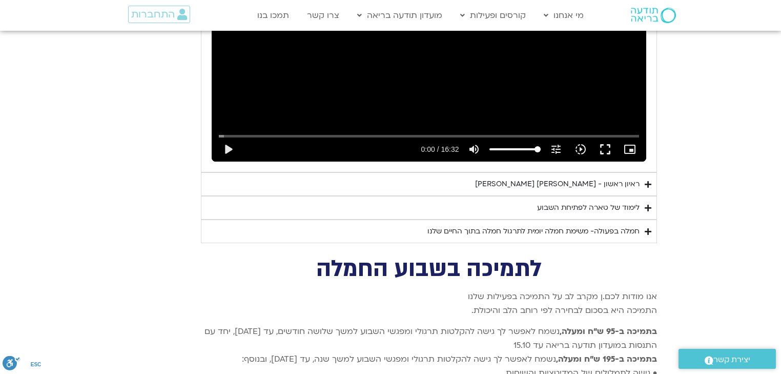
scroll to position [5045, 0]
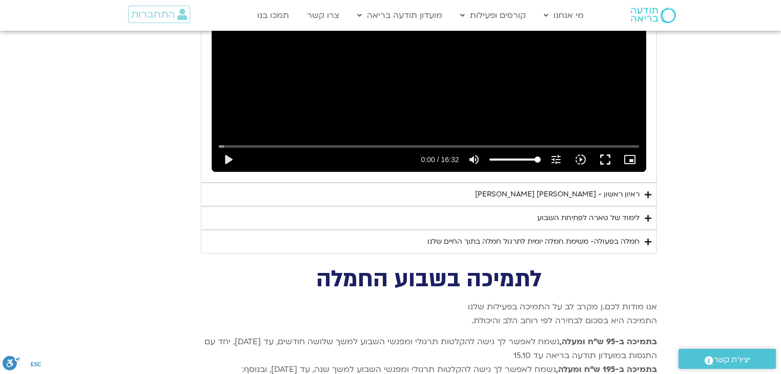
click at [580, 188] on div "ראיון ראשון - [PERSON_NAME] [PERSON_NAME]" at bounding box center [557, 194] width 165 height 12
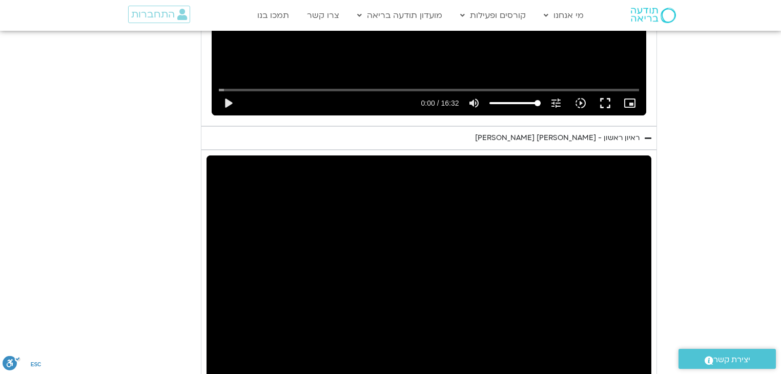
scroll to position [5250, 0]
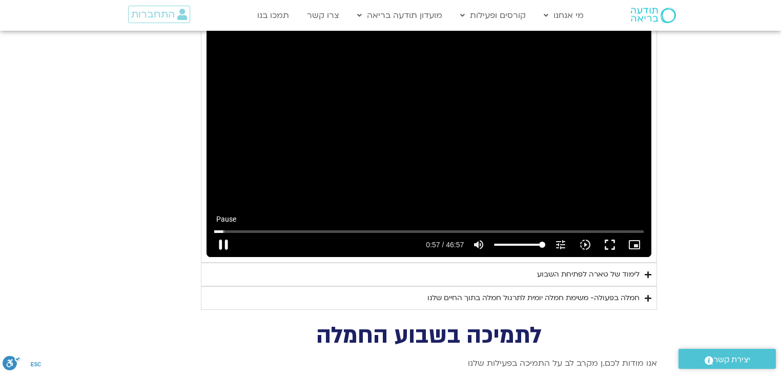
click at [220, 232] on button "pause" at bounding box center [223, 244] width 25 height 25
type input "57.331903"
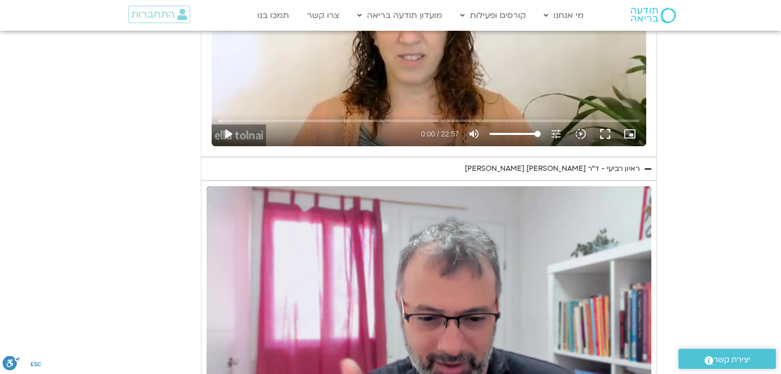
scroll to position [2201, 0]
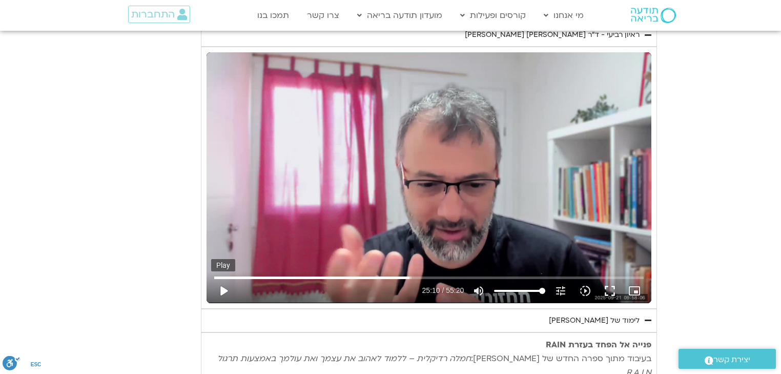
click at [219, 285] on button "play_arrow" at bounding box center [223, 290] width 25 height 25
click at [435, 275] on input "Seek" at bounding box center [429, 277] width 430 height 6
click at [429, 274] on input "Seek" at bounding box center [429, 277] width 430 height 6
click at [424, 274] on input "Seek" at bounding box center [429, 277] width 430 height 6
type input "3320.68"
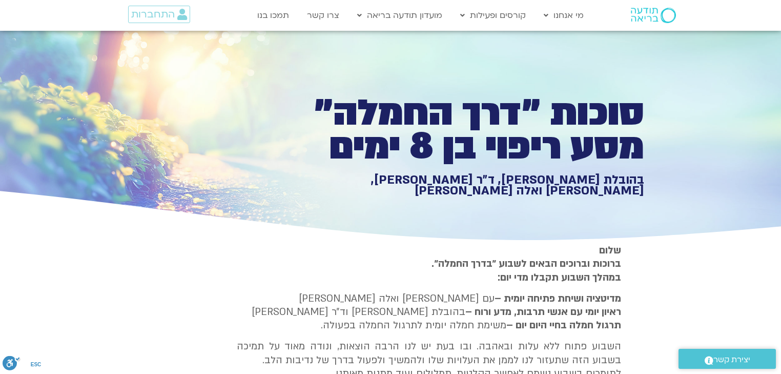
scroll to position [1651, 0]
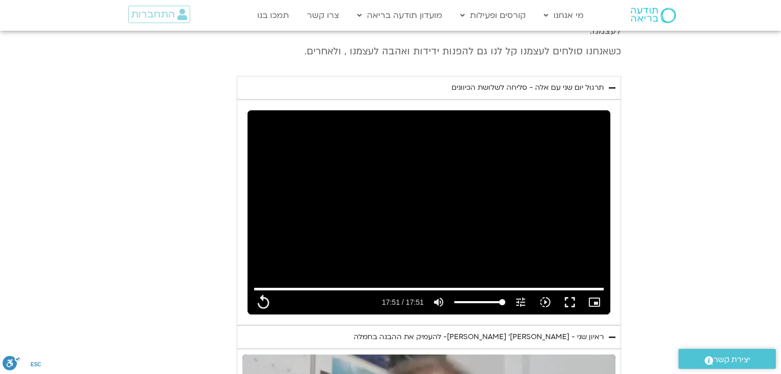
type input "1071.88"
type input "3128.933333"
type input "1071.88"
type input "3128.933333"
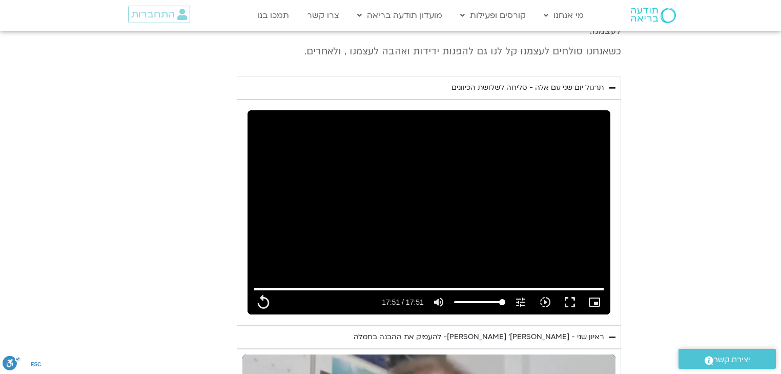
type input "1071.88"
type input "3128.933333"
type input "1071.88"
type input "3128.933333"
type input "1071.88"
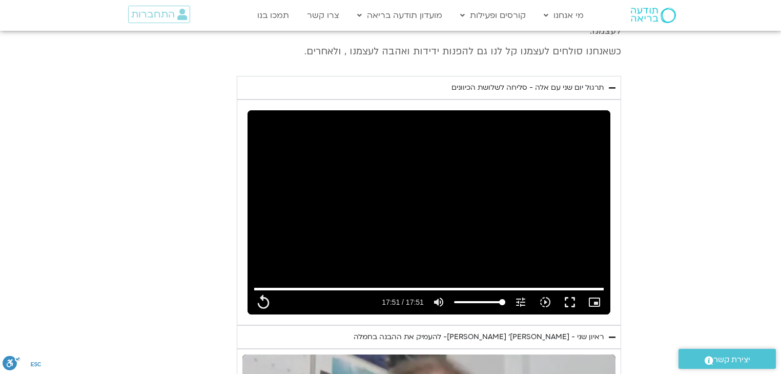
type input "3128.933333"
type input "1071.88"
type input "3128.933333"
